Goal: Task Accomplishment & Management: Complete application form

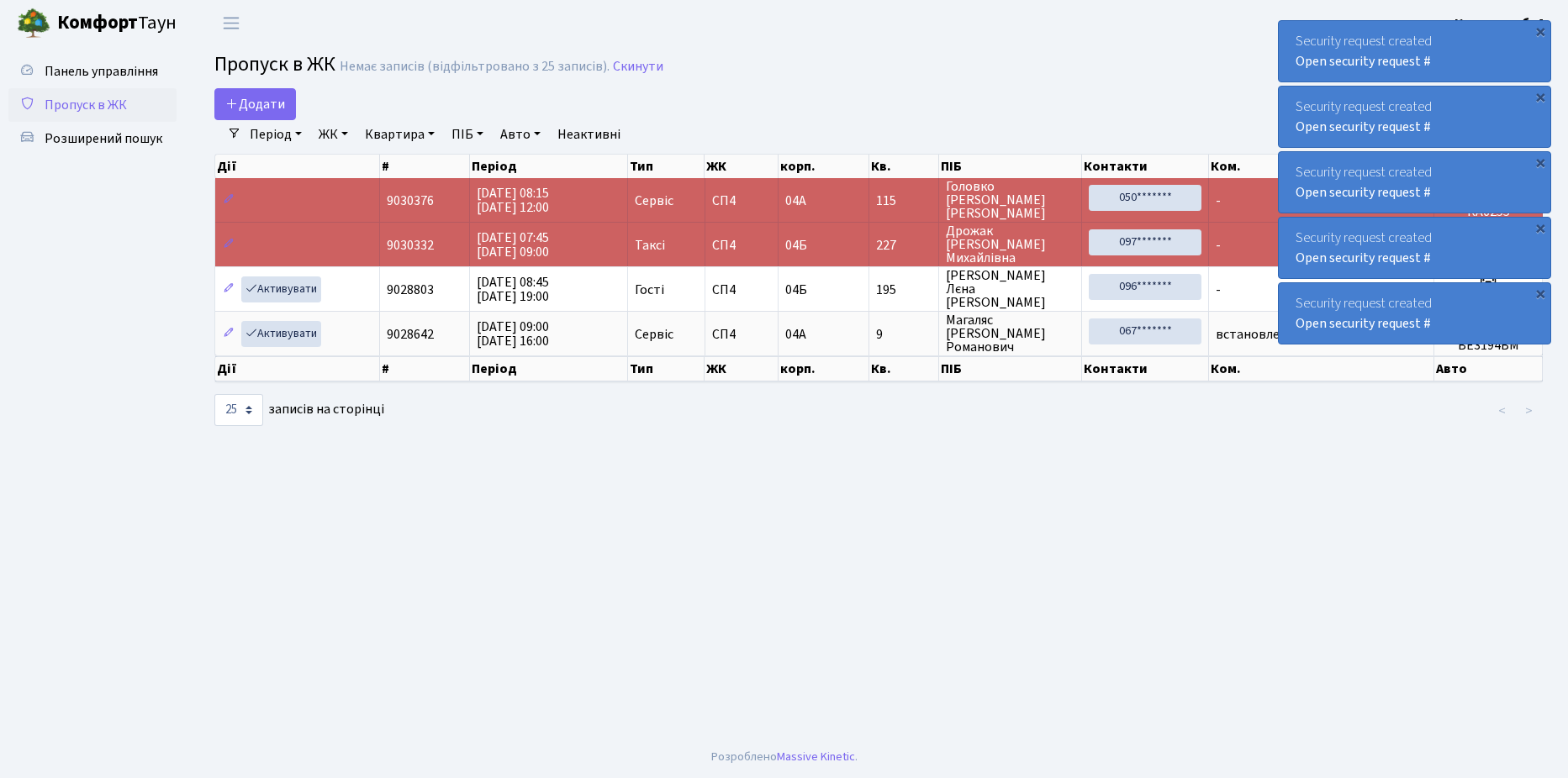
select select "25"
click at [260, 105] on span "Додати" at bounding box center [255, 104] width 60 height 19
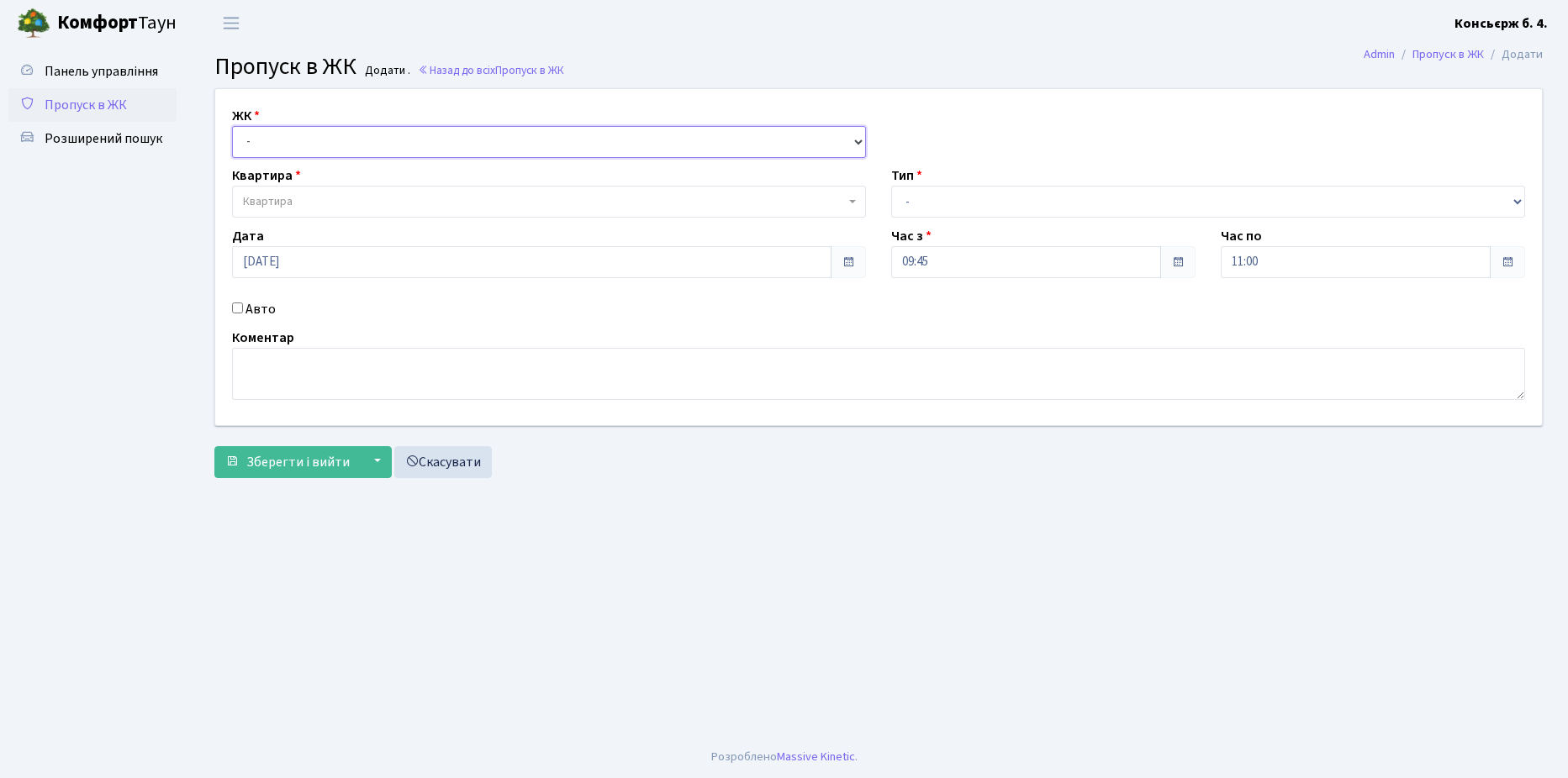
click at [359, 127] on select "- СП4, Столичне шосе, 5" at bounding box center [549, 142] width 634 height 32
select select "325"
click at [232, 127] on select "- СП4, Столичне шосе, 5" at bounding box center [549, 142] width 634 height 32
select select
click at [352, 193] on span "Квартира" at bounding box center [549, 201] width 634 height 32
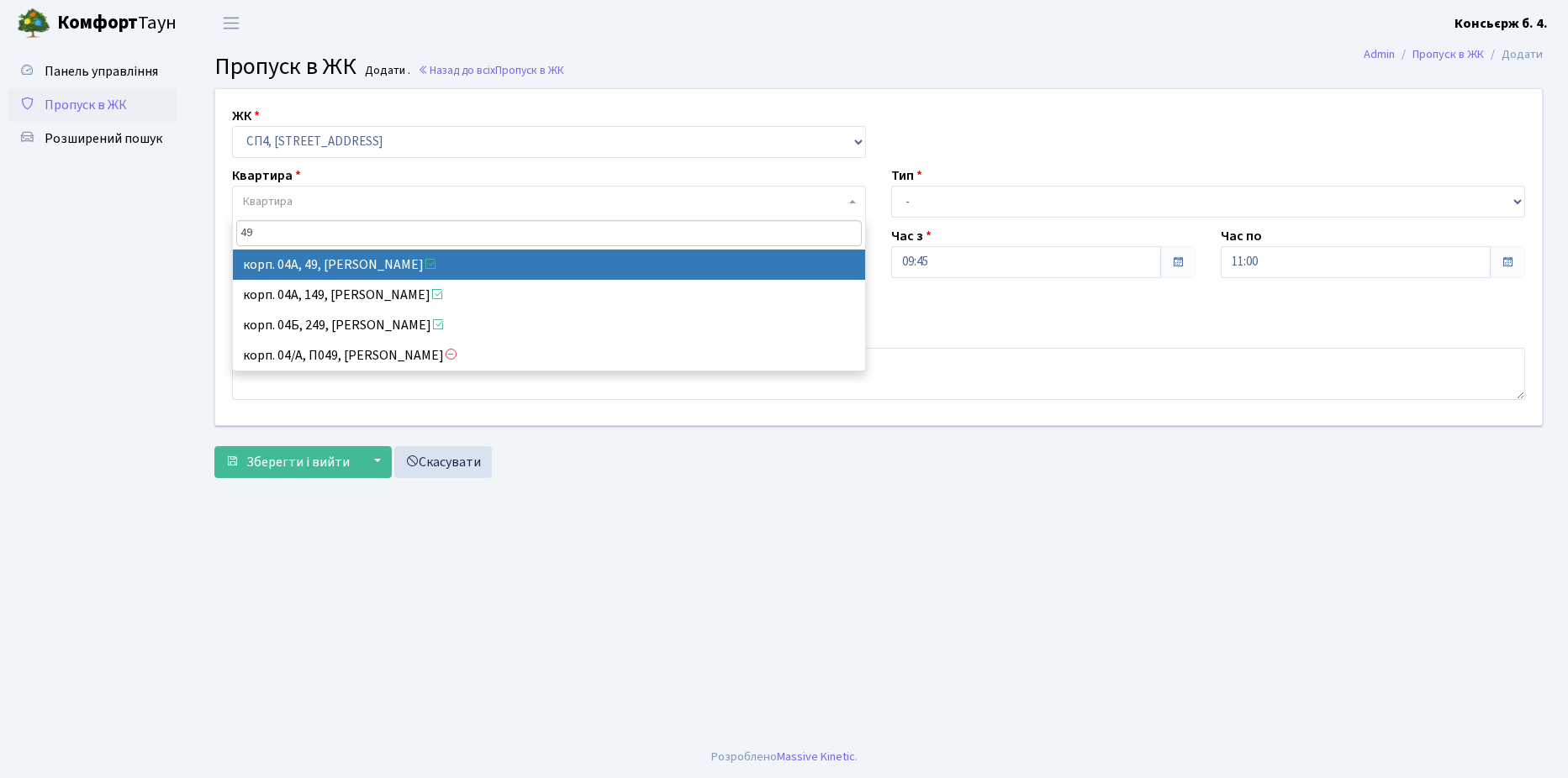
type input "49"
select select "21077"
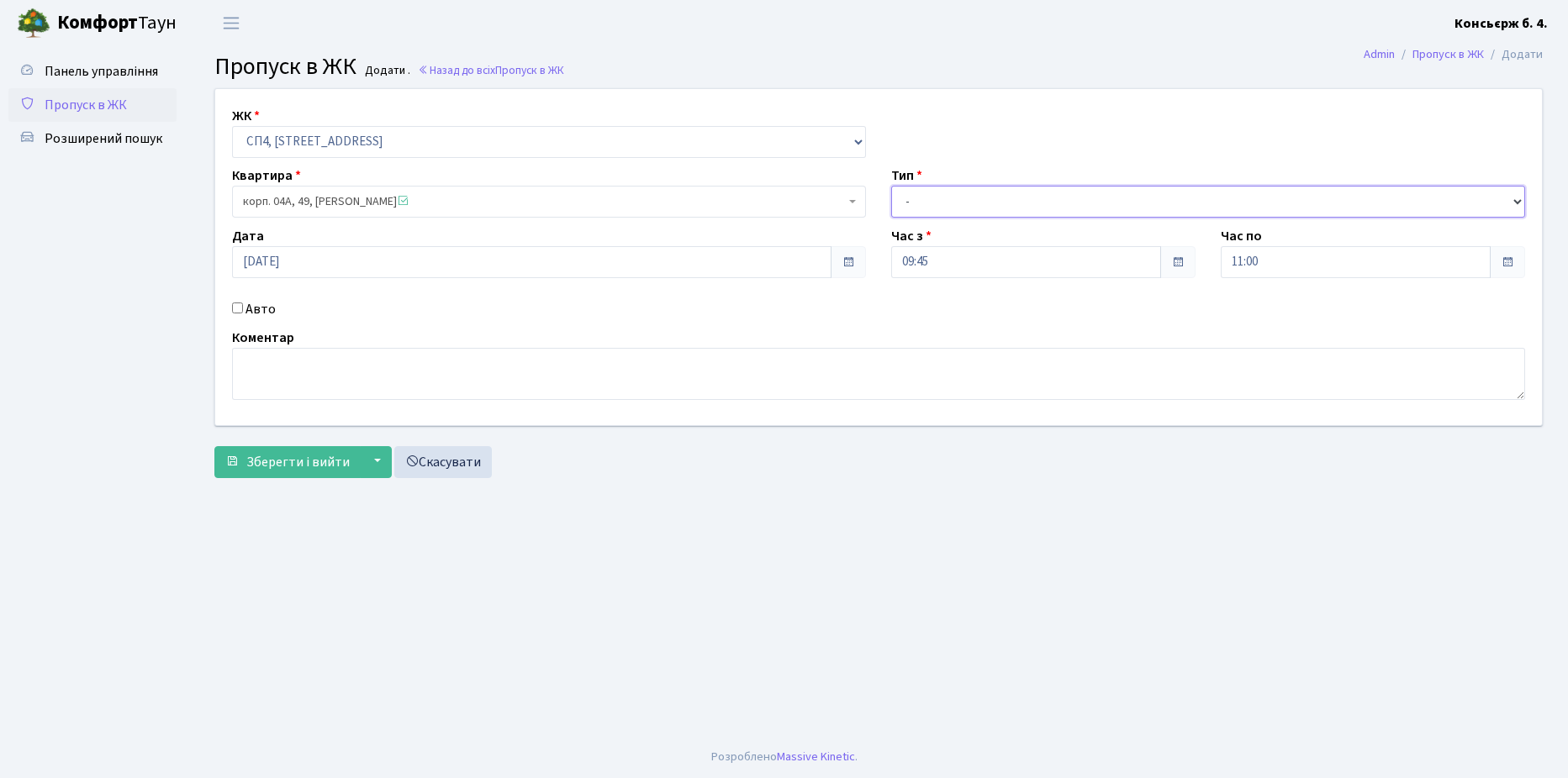
click at [915, 207] on select "- Доставка Таксі Гості Сервіс" at bounding box center [1207, 201] width 634 height 32
select select "18"
click at [891, 185] on select "- Доставка Таксі Гості Сервіс" at bounding box center [1207, 201] width 634 height 32
click at [237, 309] on input "Авто" at bounding box center [237, 308] width 11 height 11
checkbox input "true"
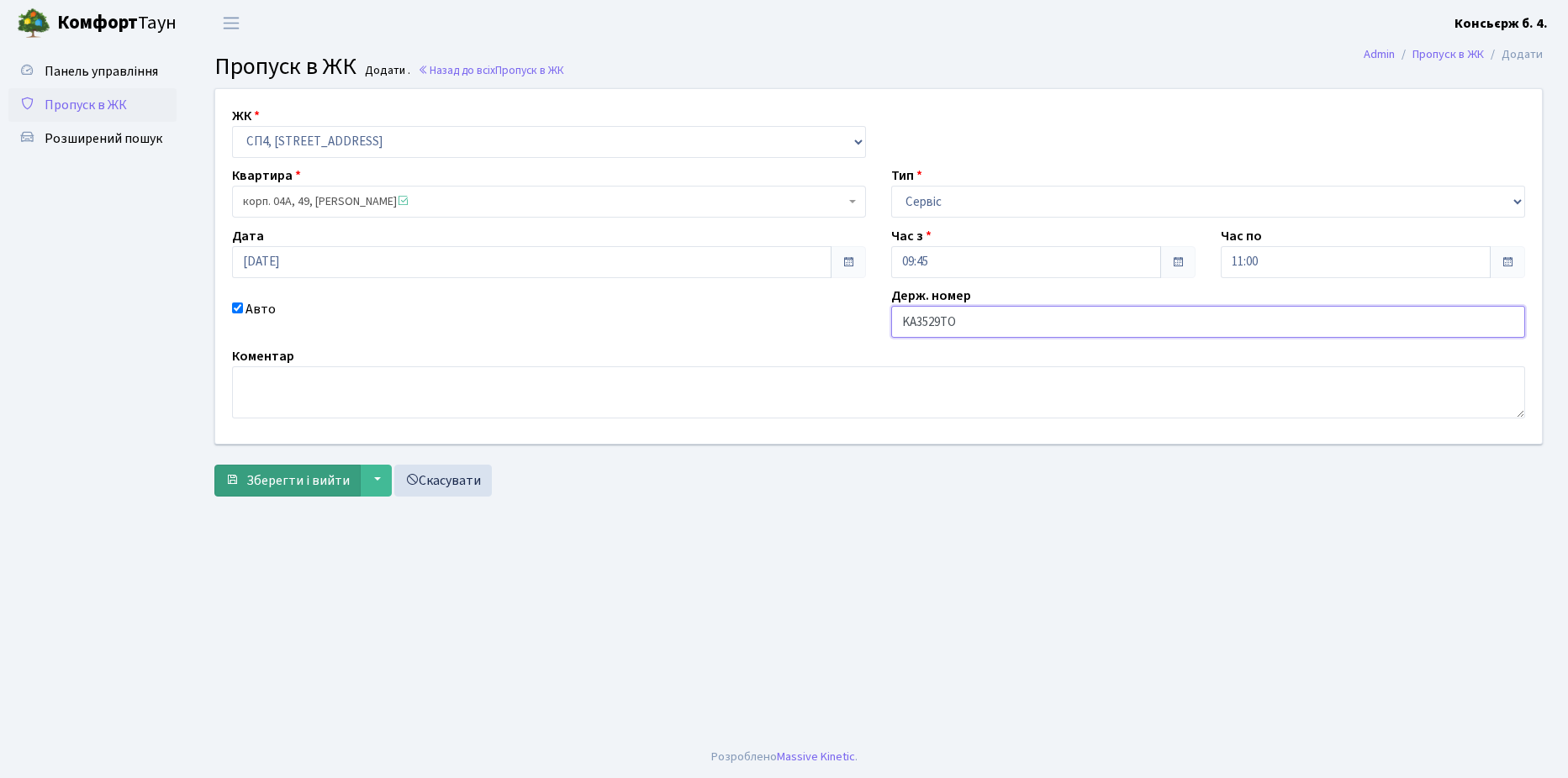
type input "KA3529TO"
click at [289, 476] on span "Зберегти і вийти" at bounding box center [298, 480] width 104 height 19
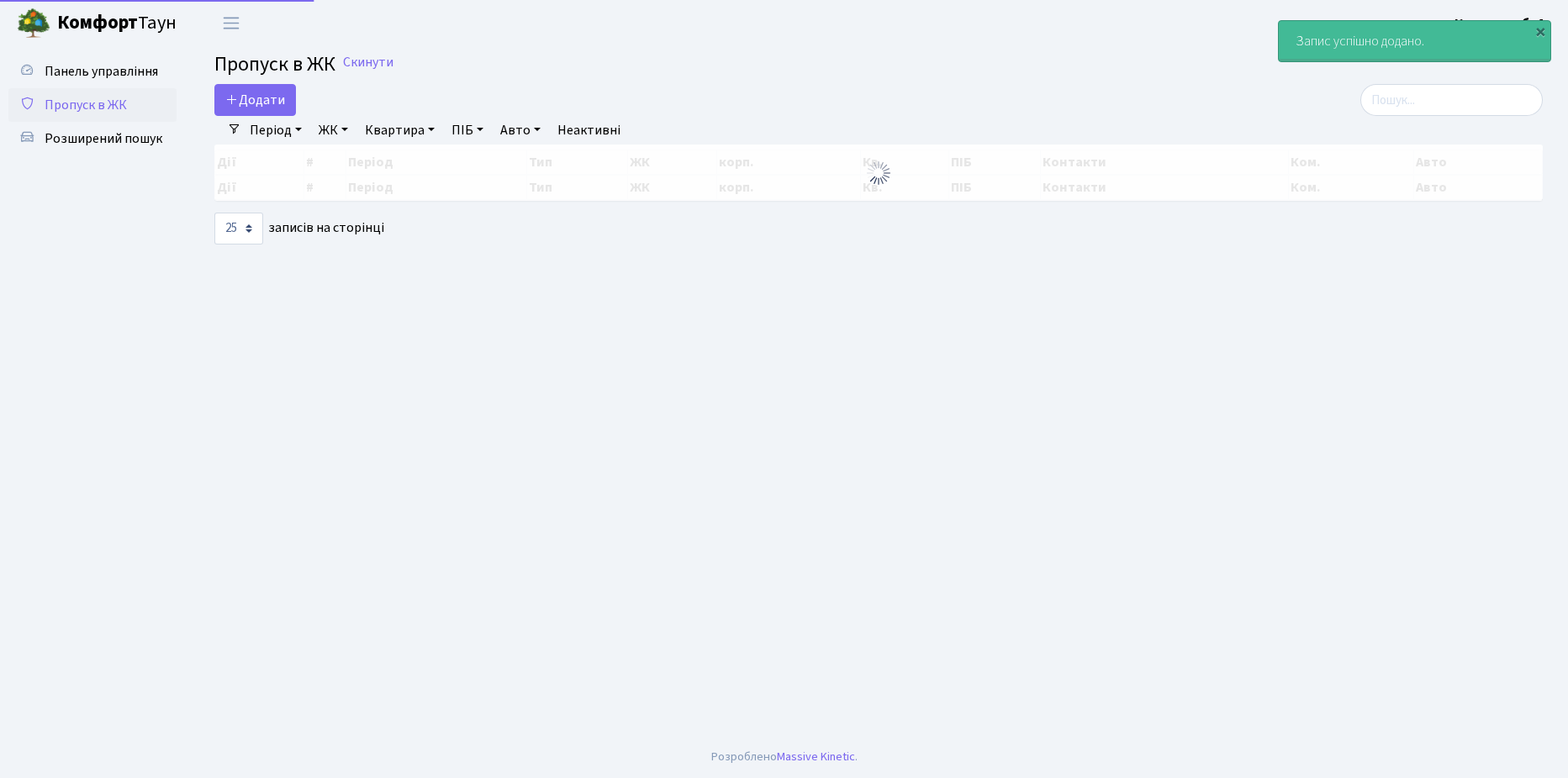
select select "25"
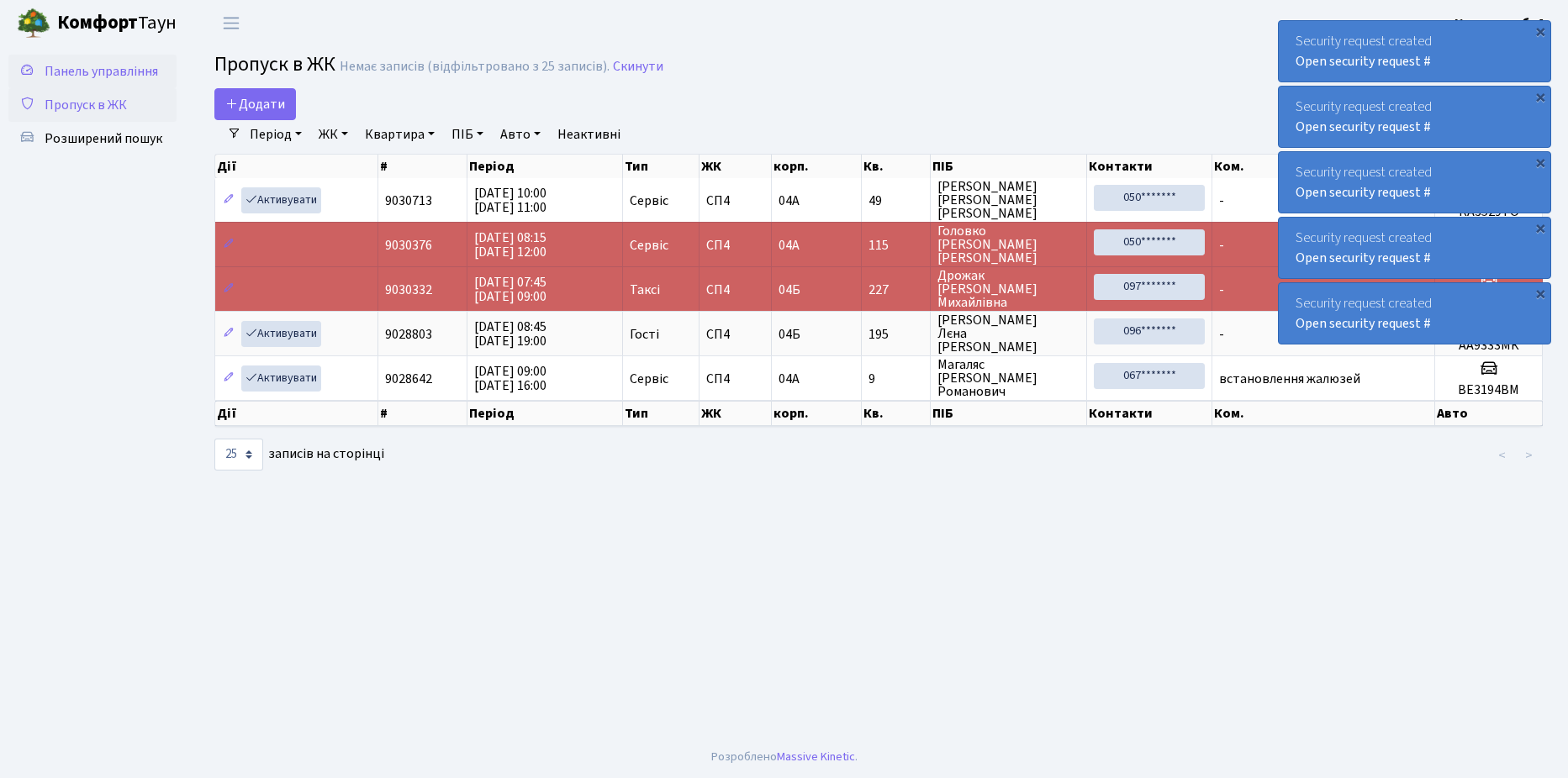
click at [105, 85] on link "Панель управління" at bounding box center [92, 72] width 168 height 34
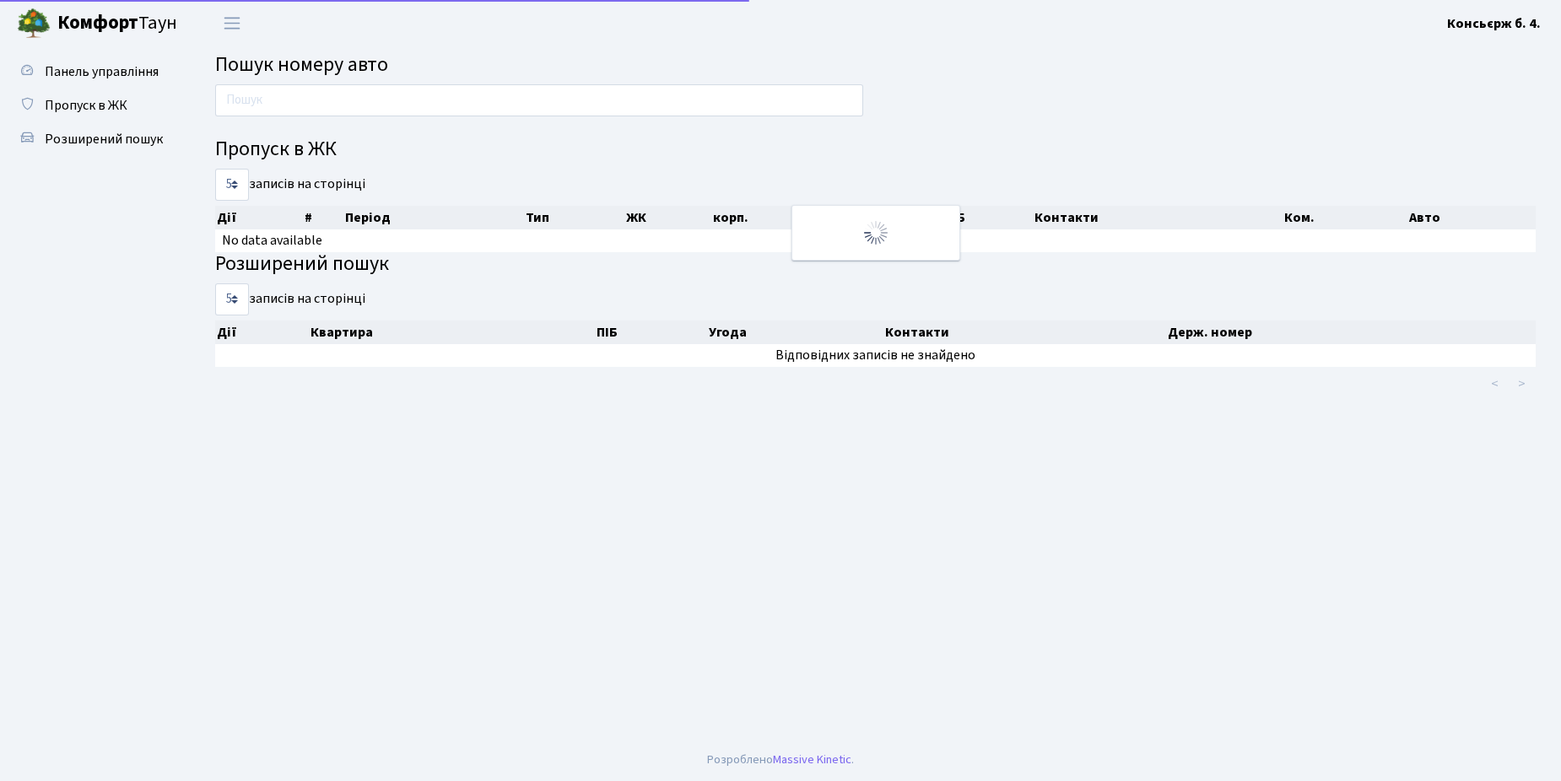
click at [105, 105] on span "Пропуск в ЖК" at bounding box center [86, 105] width 83 height 19
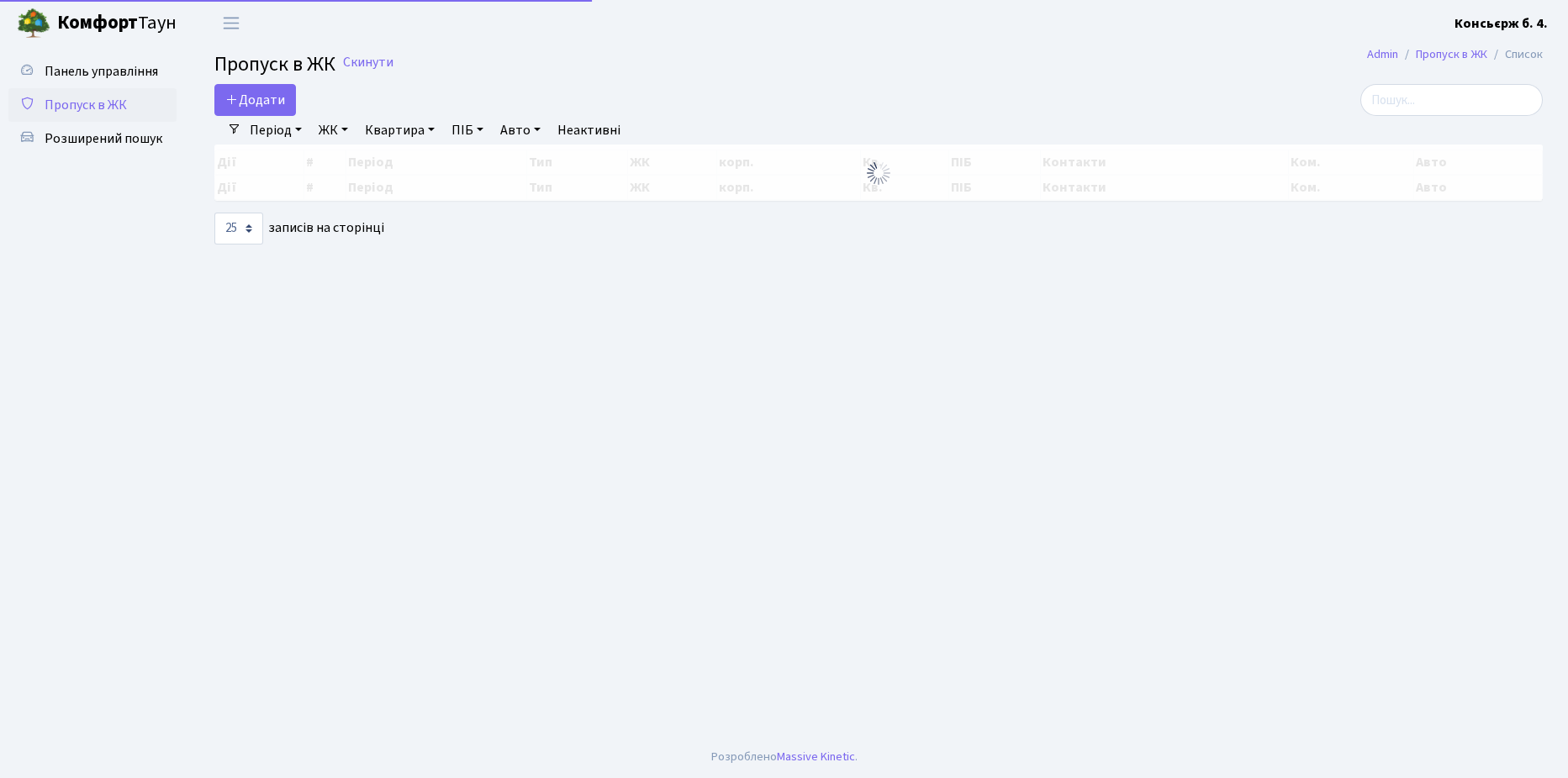
select select "25"
